Goal: Task Accomplishment & Management: Complete application form

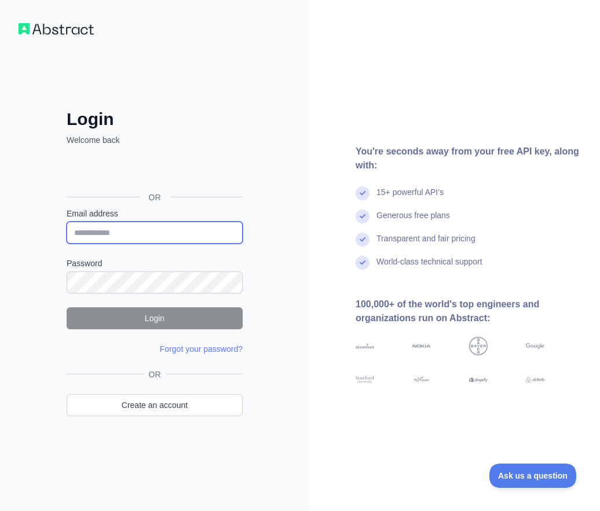
click at [156, 226] on input "Email address" at bounding box center [155, 233] width 176 height 22
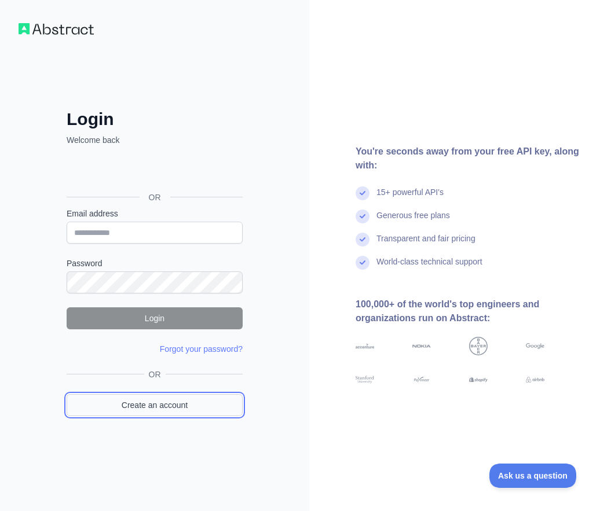
click at [191, 395] on link "Create an account" at bounding box center [155, 405] width 176 height 22
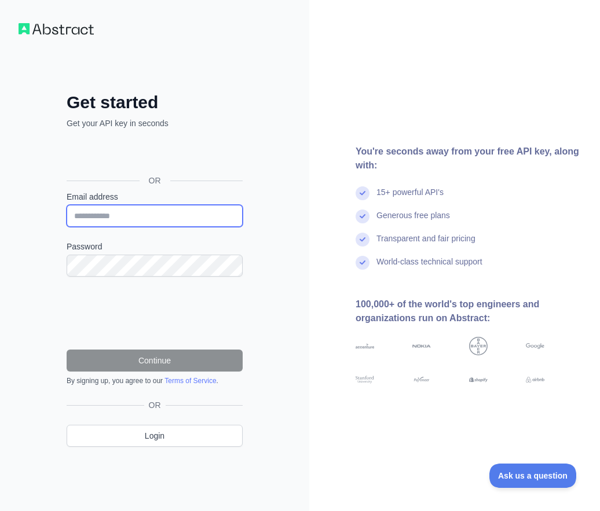
click at [126, 217] on input "Email address" at bounding box center [155, 216] width 176 height 22
paste input "**********"
type input "**********"
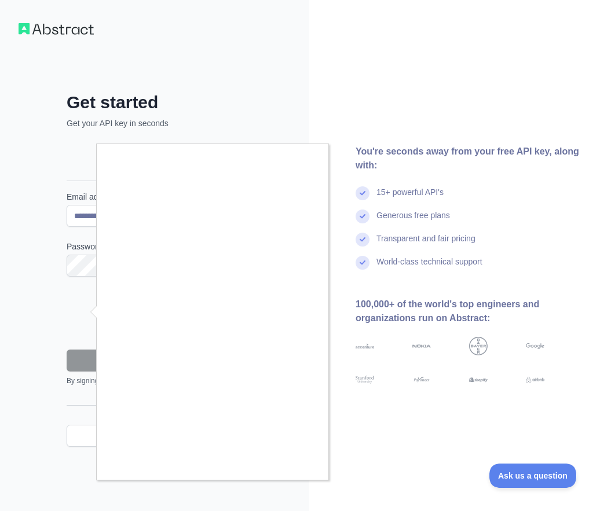
click at [90, 312] on div at bounding box center [300, 255] width 600 height 511
click at [81, 309] on div at bounding box center [300, 255] width 600 height 511
drag, startPoint x: 73, startPoint y: 309, endPoint x: 81, endPoint y: 316, distance: 10.7
click at [75, 310] on div at bounding box center [300, 255] width 600 height 511
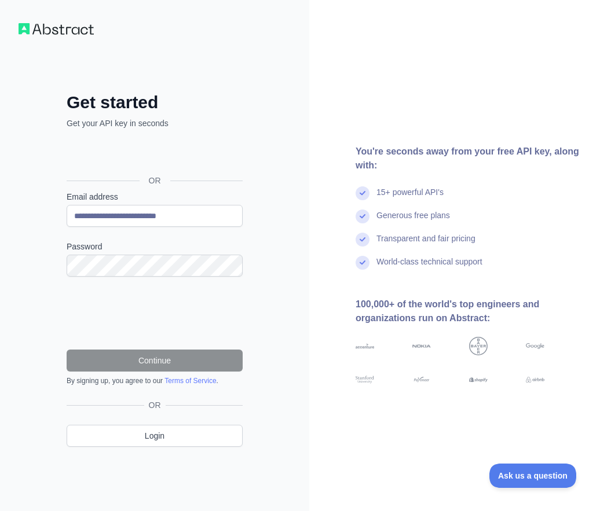
click at [82, 316] on div at bounding box center [300, 255] width 600 height 511
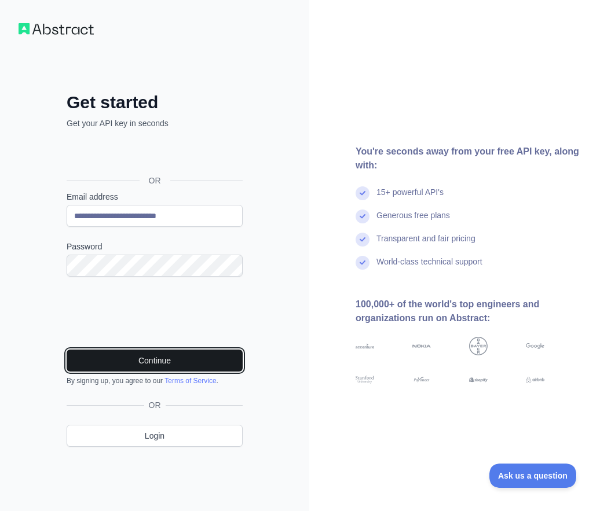
click at [109, 357] on button "Continue" at bounding box center [155, 361] width 176 height 22
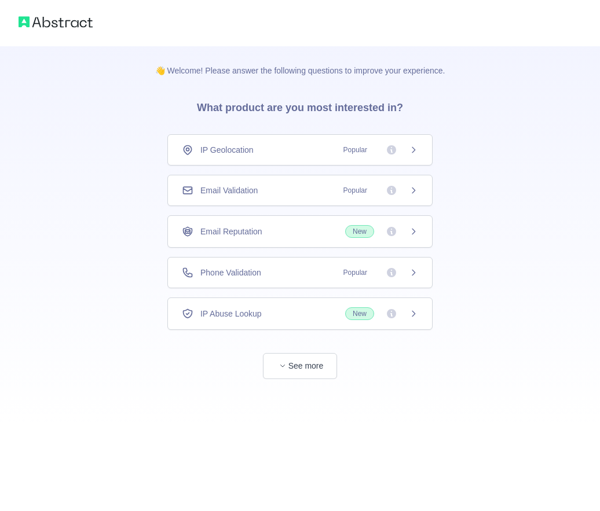
click at [256, 184] on div "Email Validation Popular" at bounding box center [299, 190] width 265 height 31
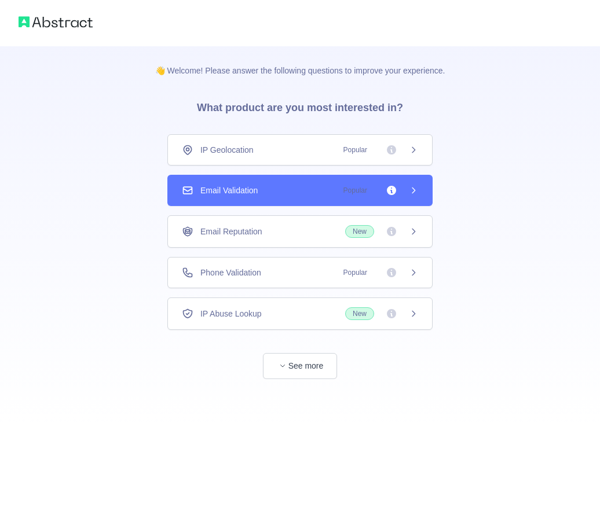
click at [304, 190] on div "Email Validation Popular" at bounding box center [300, 191] width 236 height 12
click at [305, 189] on div "Email Validation Popular" at bounding box center [300, 191] width 236 height 12
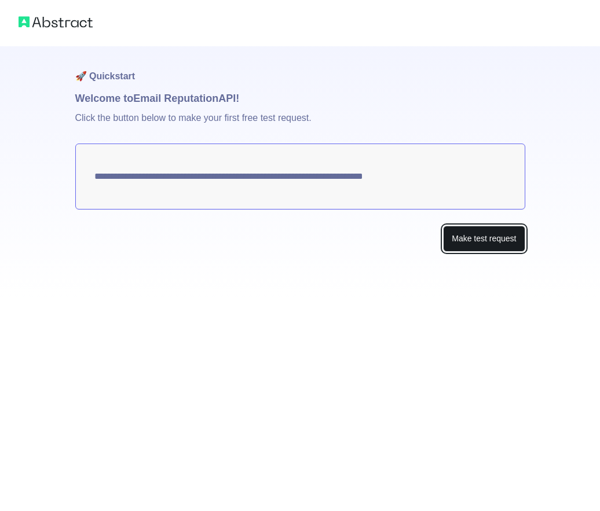
click at [460, 234] on button "Make test request" at bounding box center [484, 239] width 82 height 26
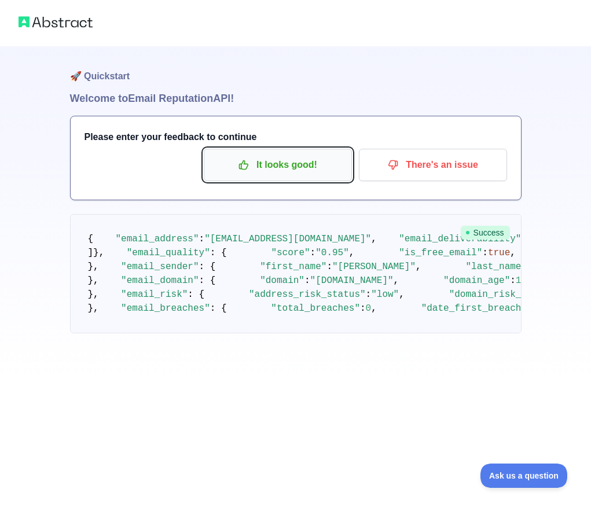
click at [304, 168] on p "It looks good!" at bounding box center [277, 165] width 131 height 20
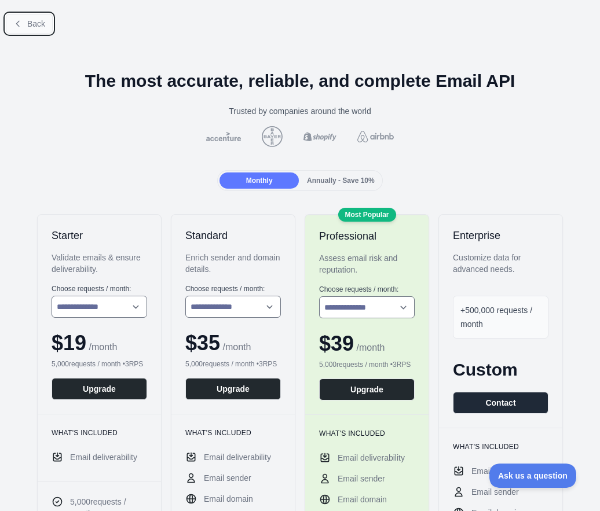
click at [43, 31] on button "Back" at bounding box center [29, 24] width 47 height 20
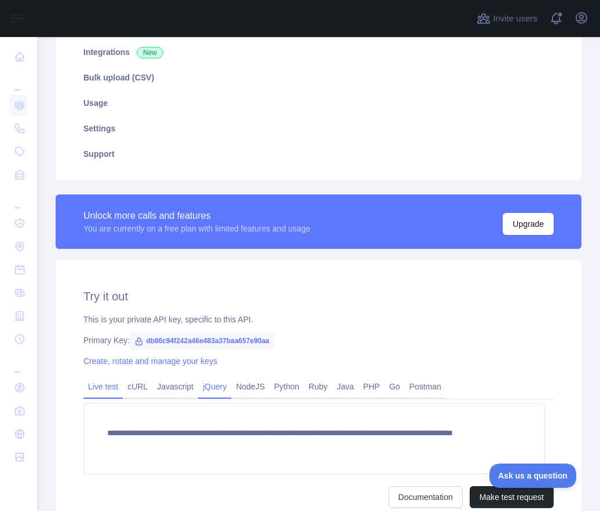
scroll to position [232, 0]
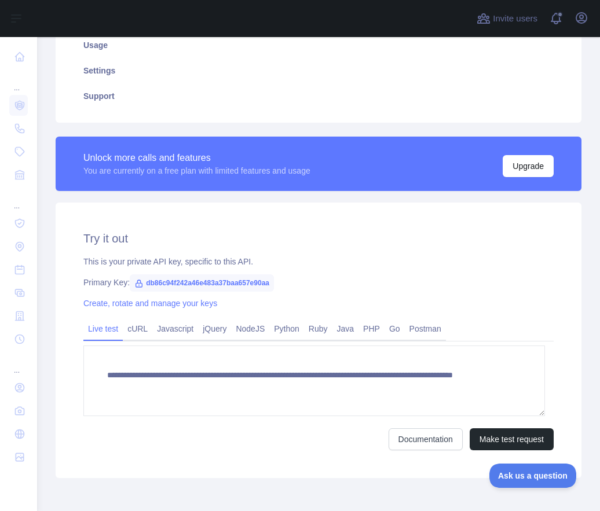
click at [203, 282] on span "db86c94f242a46e483a37baa657e90aa" at bounding box center [202, 282] width 144 height 17
copy span "db86c94f242a46e483a37baa657e90aa"
